Goal: Navigation & Orientation: Find specific page/section

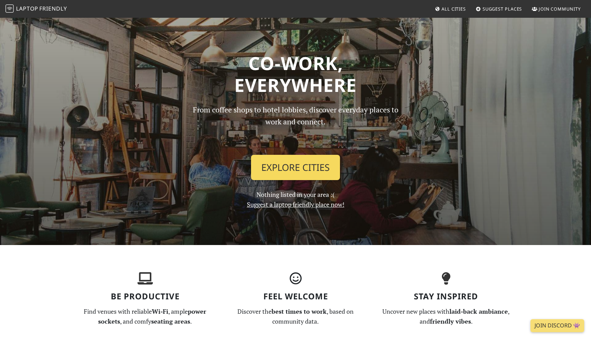
click at [282, 169] on link "Explore Cities" at bounding box center [295, 167] width 89 height 25
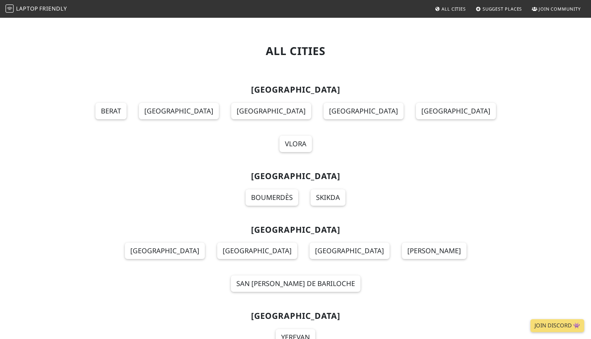
scroll to position [1500, 0]
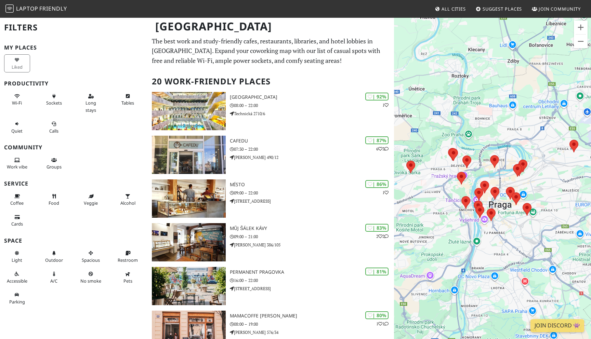
click at [482, 172] on div at bounding box center [492, 186] width 197 height 339
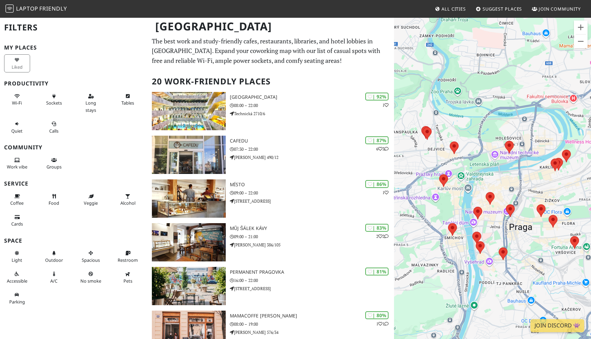
drag, startPoint x: 474, startPoint y: 188, endPoint x: 481, endPoint y: 156, distance: 32.9
click at [481, 156] on div at bounding box center [492, 186] width 197 height 339
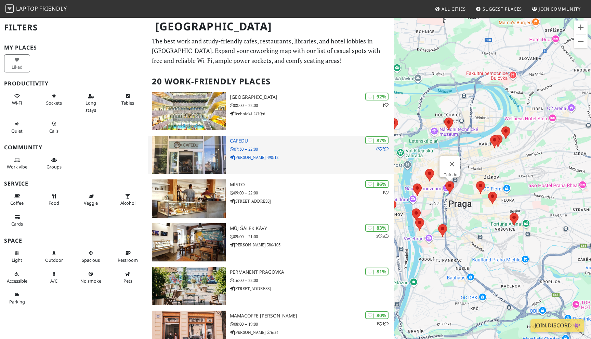
click at [328, 147] on p "07:30 – 22:00" at bounding box center [312, 149] width 164 height 6
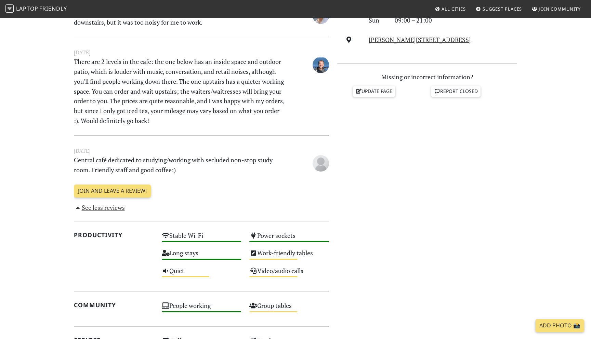
scroll to position [342, 0]
